Goal: Entertainment & Leisure: Consume media (video, audio)

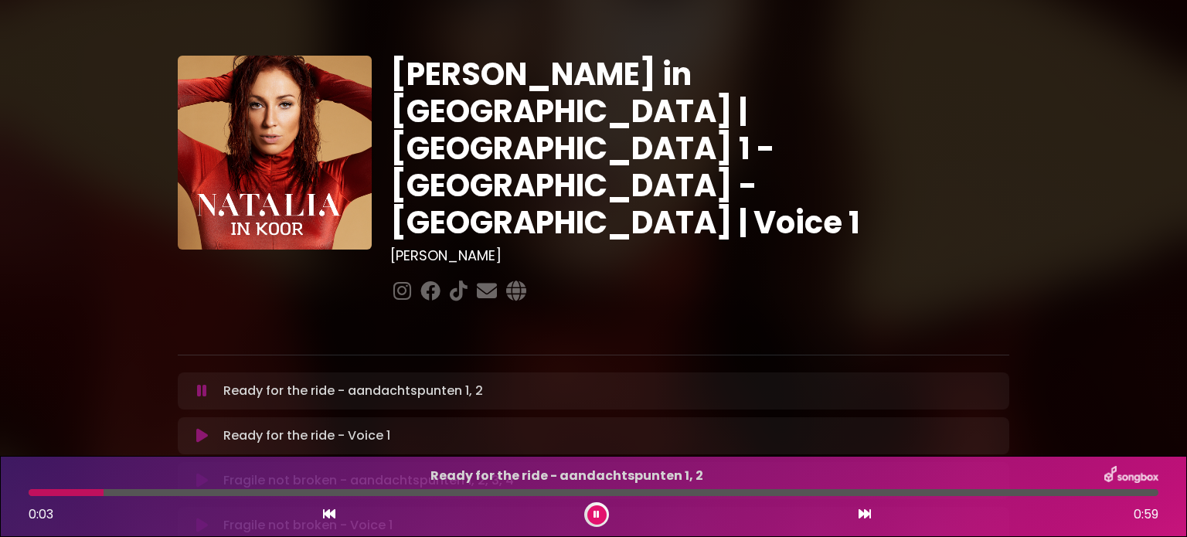
click at [198, 428] on icon at bounding box center [202, 435] width 12 height 15
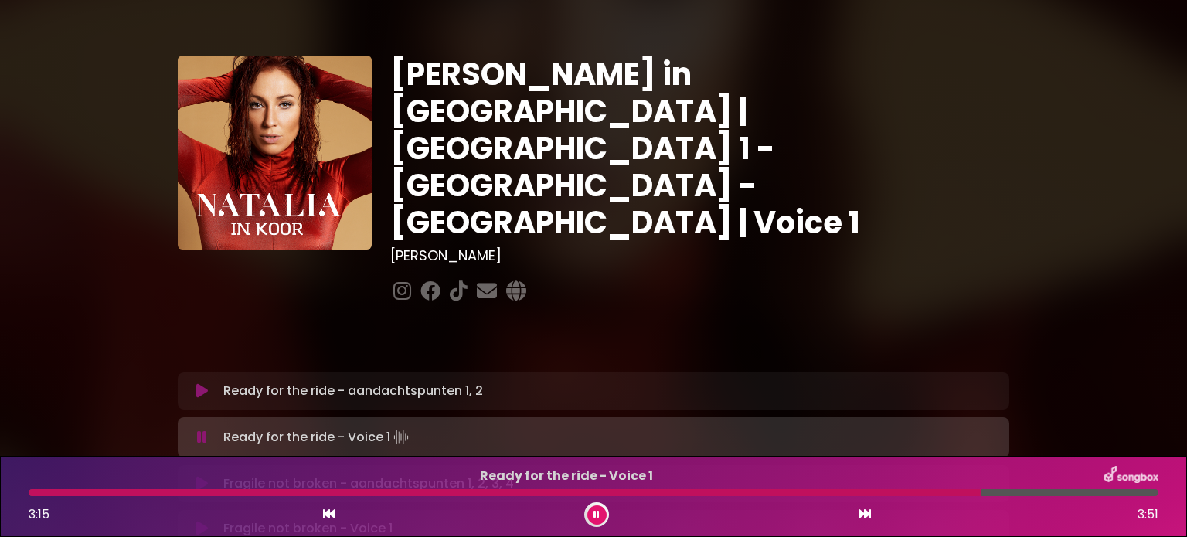
click at [539, 494] on div at bounding box center [505, 492] width 953 height 7
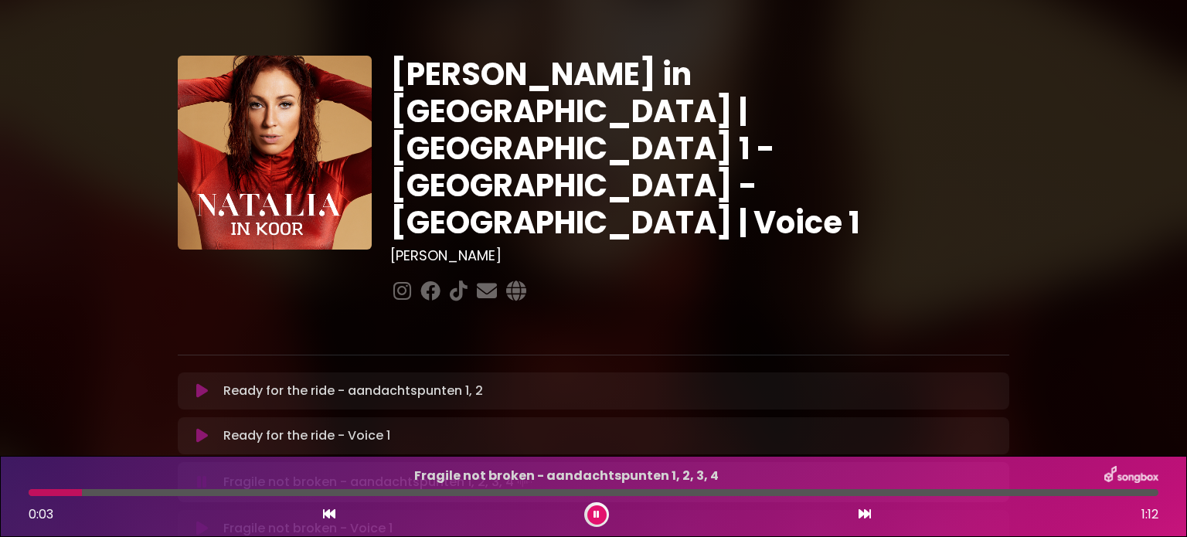
scroll to position [77, 0]
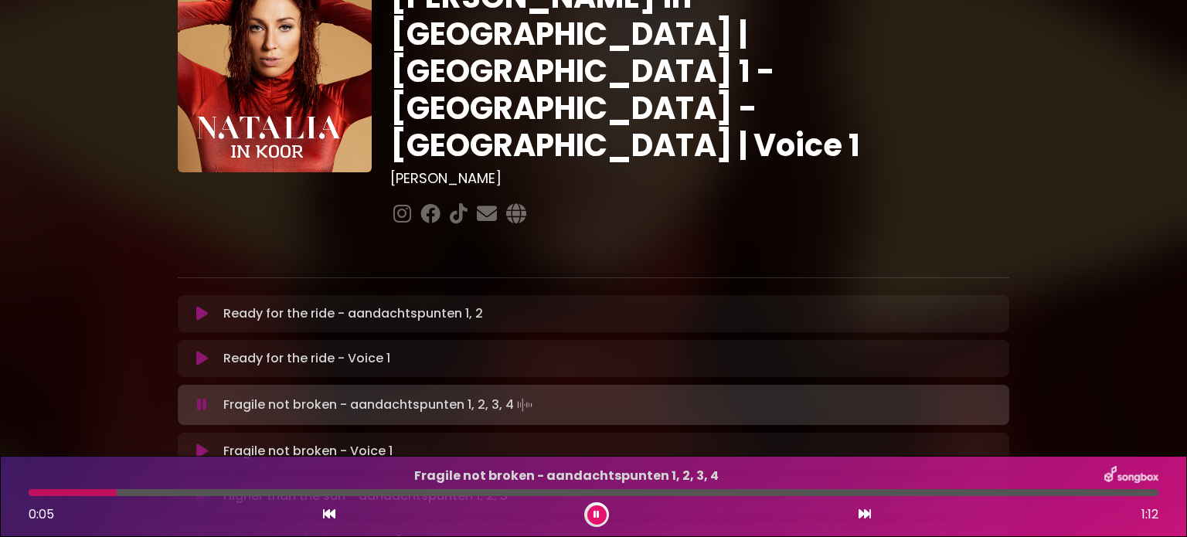
click at [192, 444] on button at bounding box center [202, 451] width 30 height 15
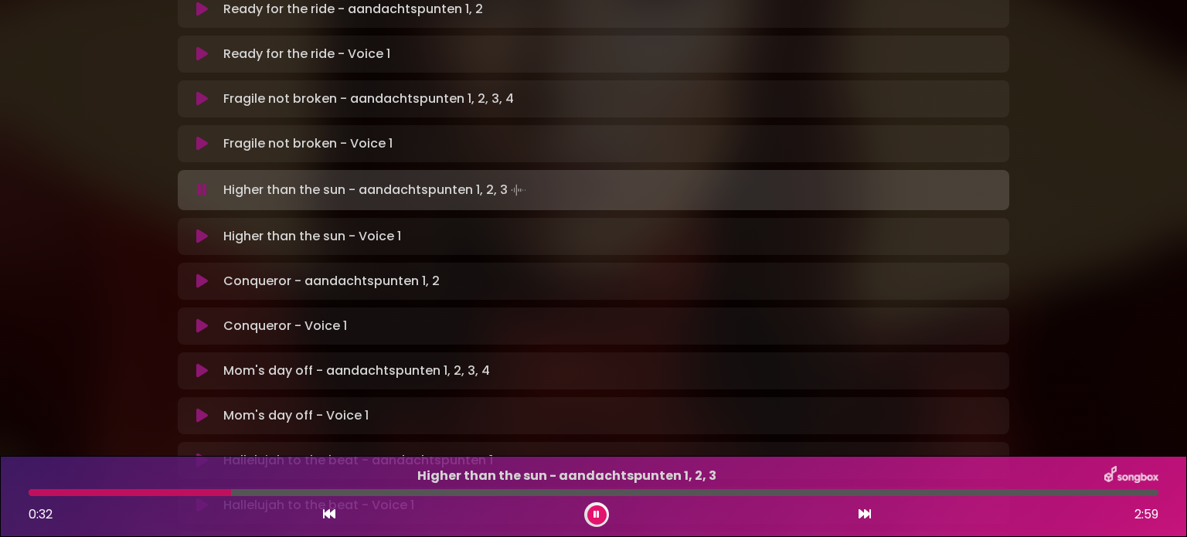
scroll to position [386, 0]
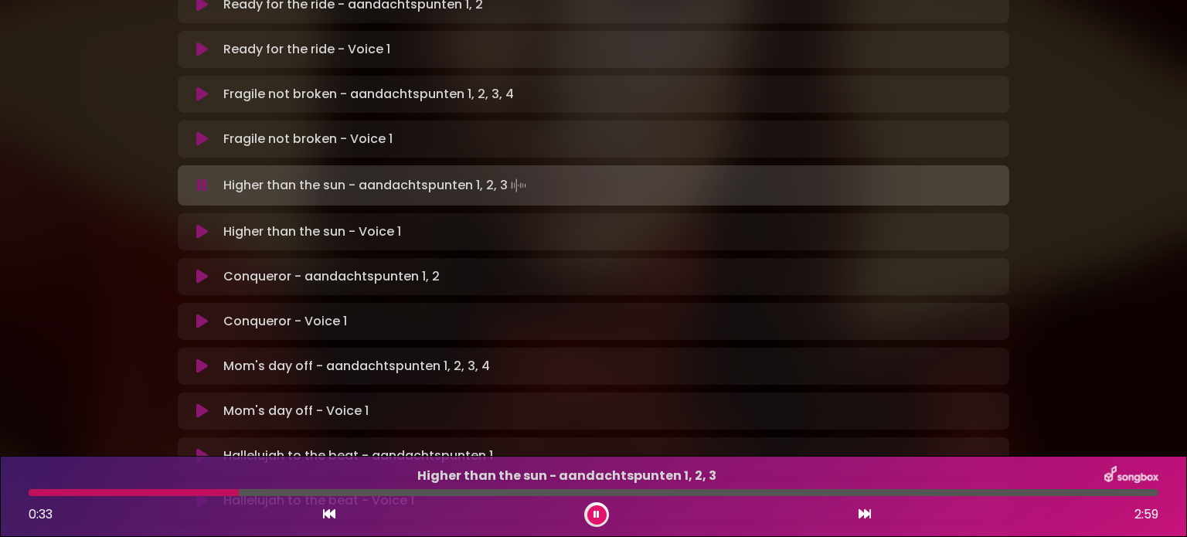
click at [196, 224] on icon at bounding box center [202, 231] width 12 height 15
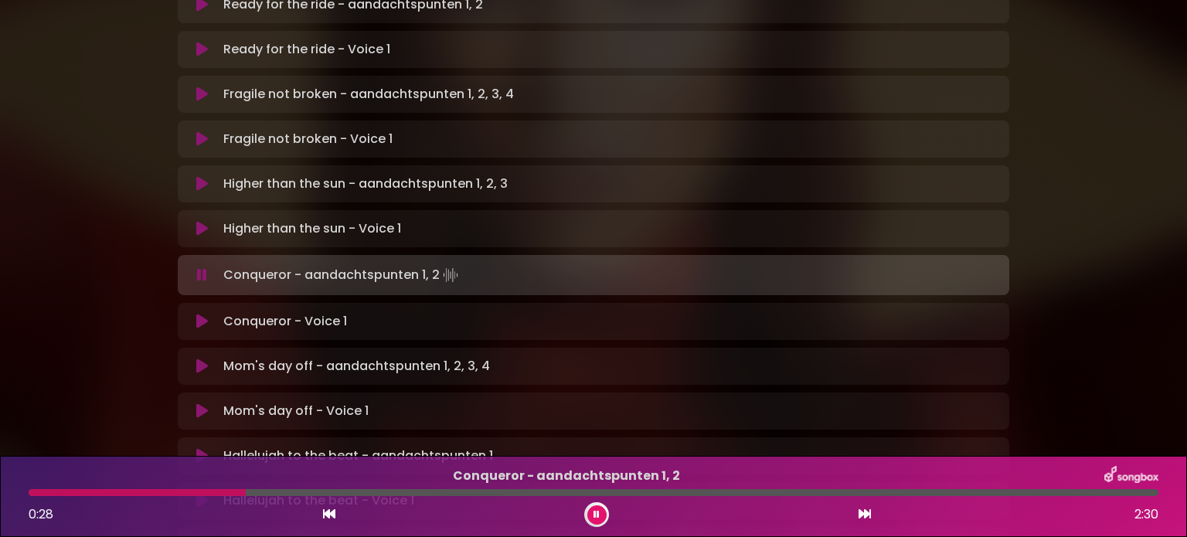
click at [199, 314] on icon at bounding box center [202, 321] width 12 height 15
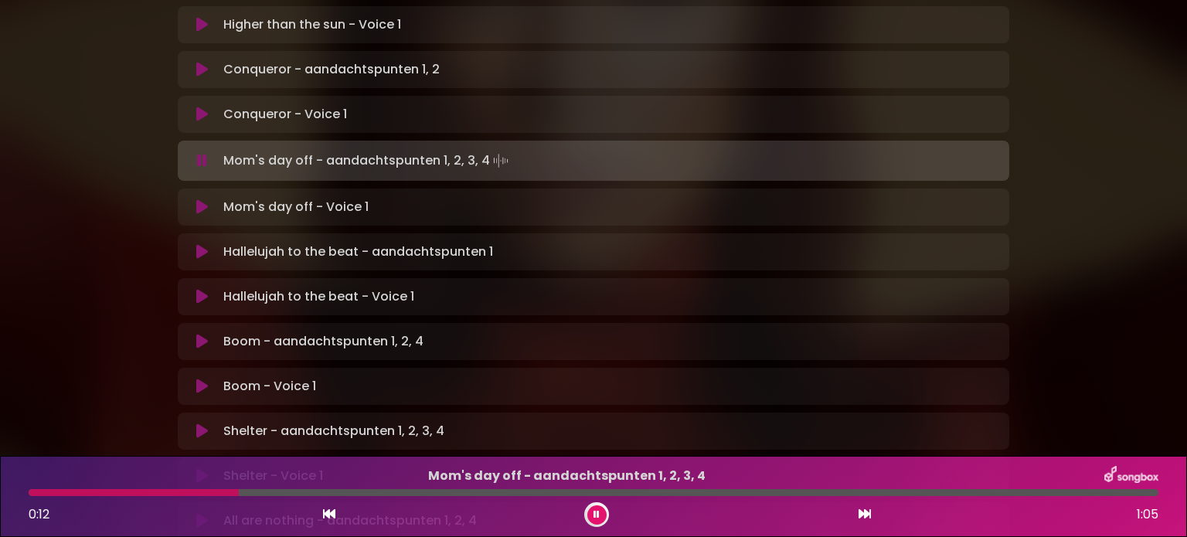
scroll to position [618, 0]
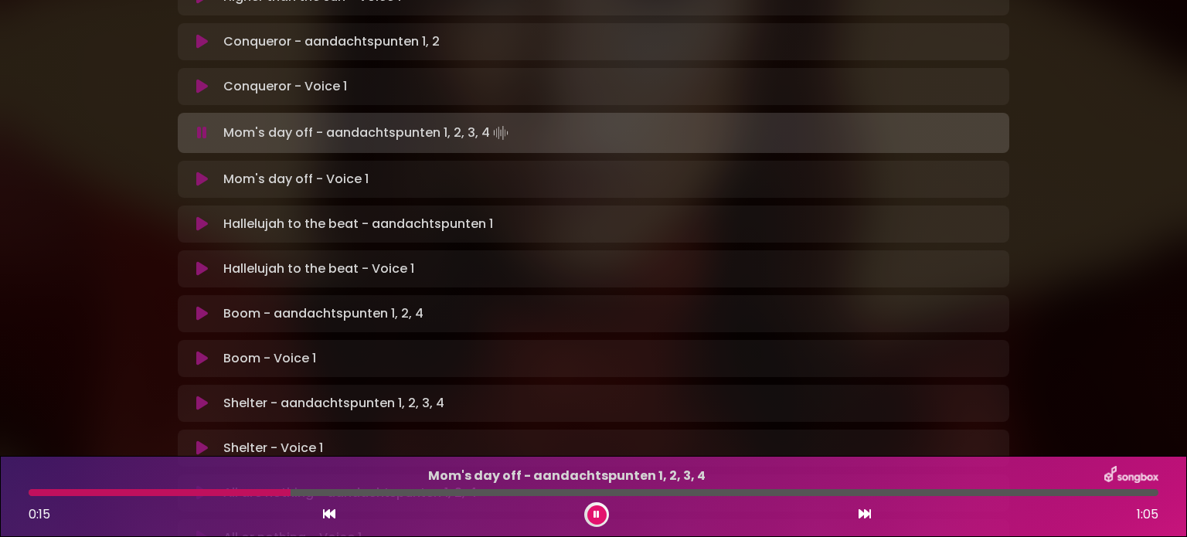
click at [201, 261] on icon at bounding box center [202, 268] width 12 height 15
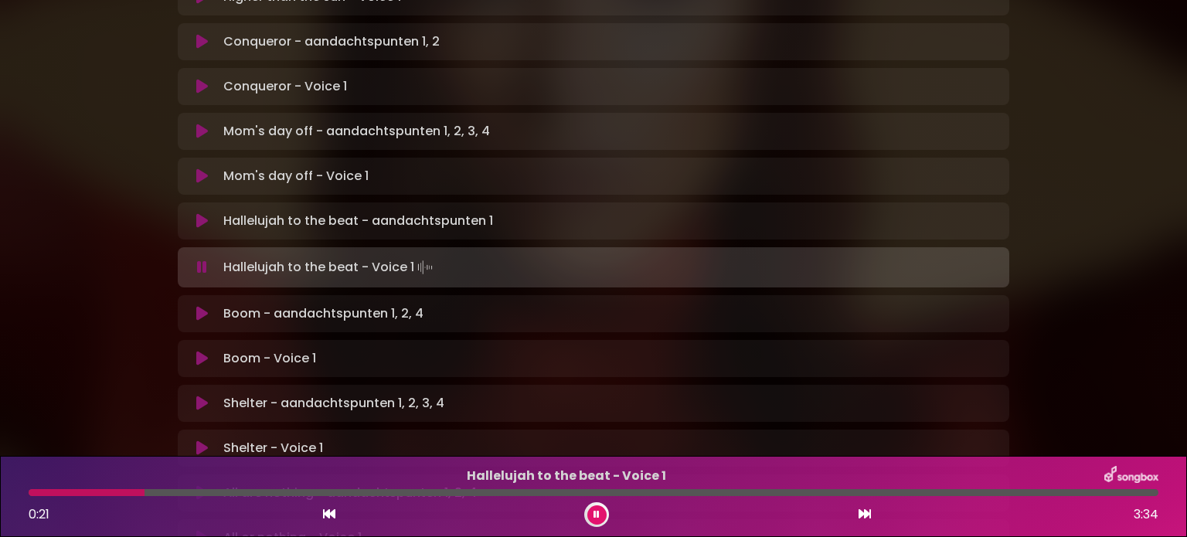
click at [206, 260] on icon at bounding box center [202, 267] width 10 height 15
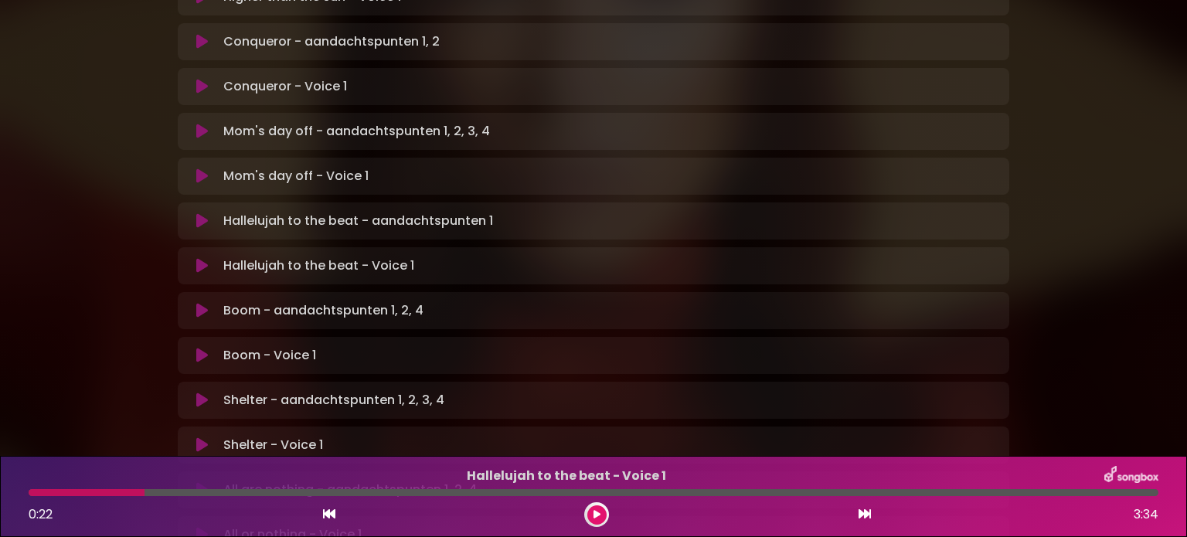
click at [199, 258] on icon at bounding box center [202, 265] width 12 height 15
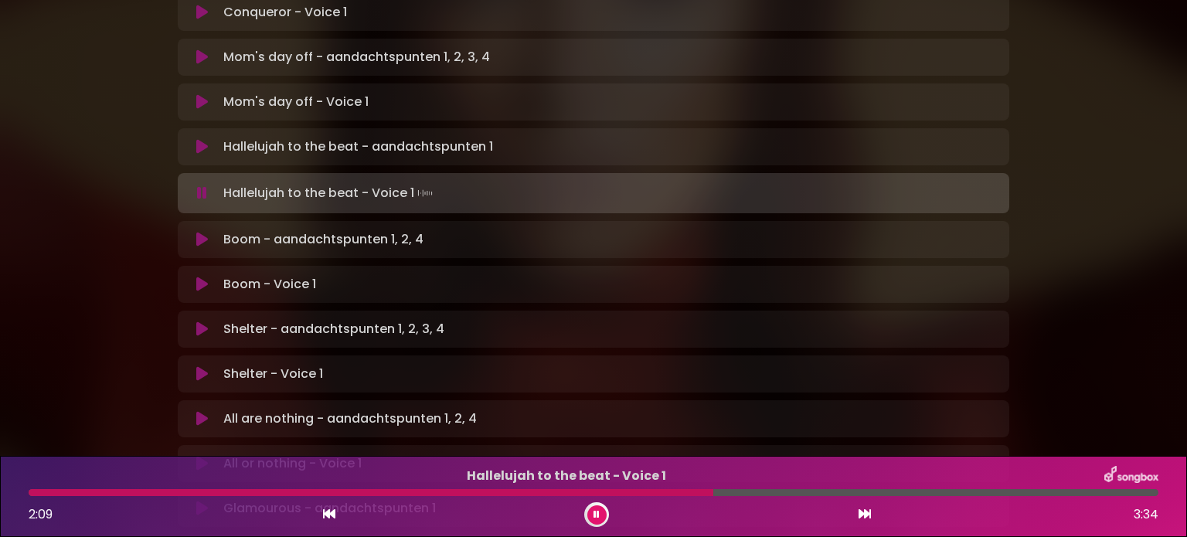
scroll to position [719, 0]
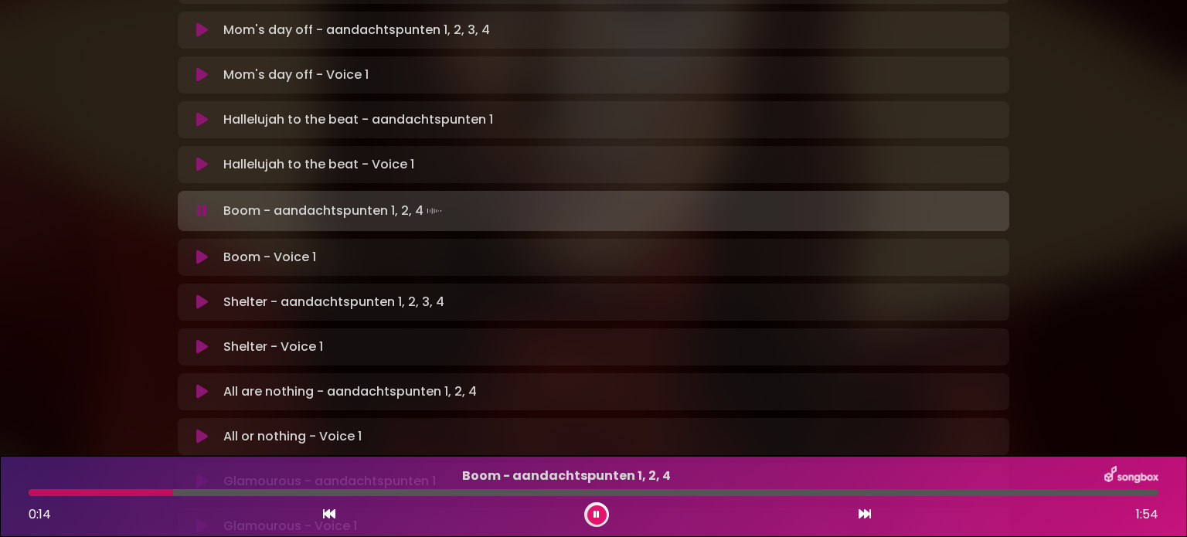
click at [200, 250] on icon at bounding box center [202, 257] width 12 height 15
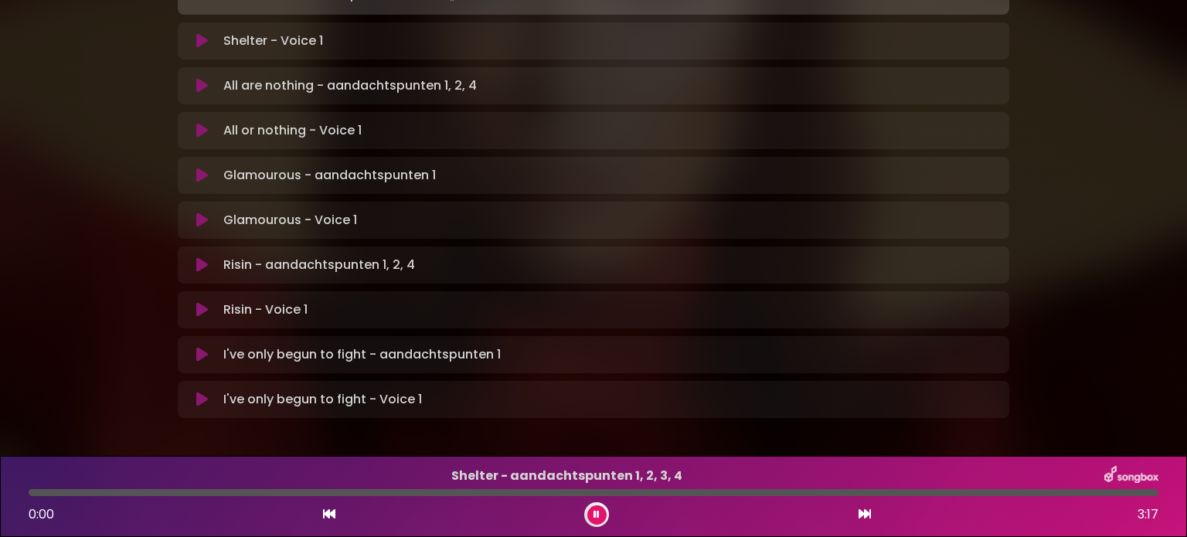
scroll to position [1028, 0]
